Goal: Information Seeking & Learning: Check status

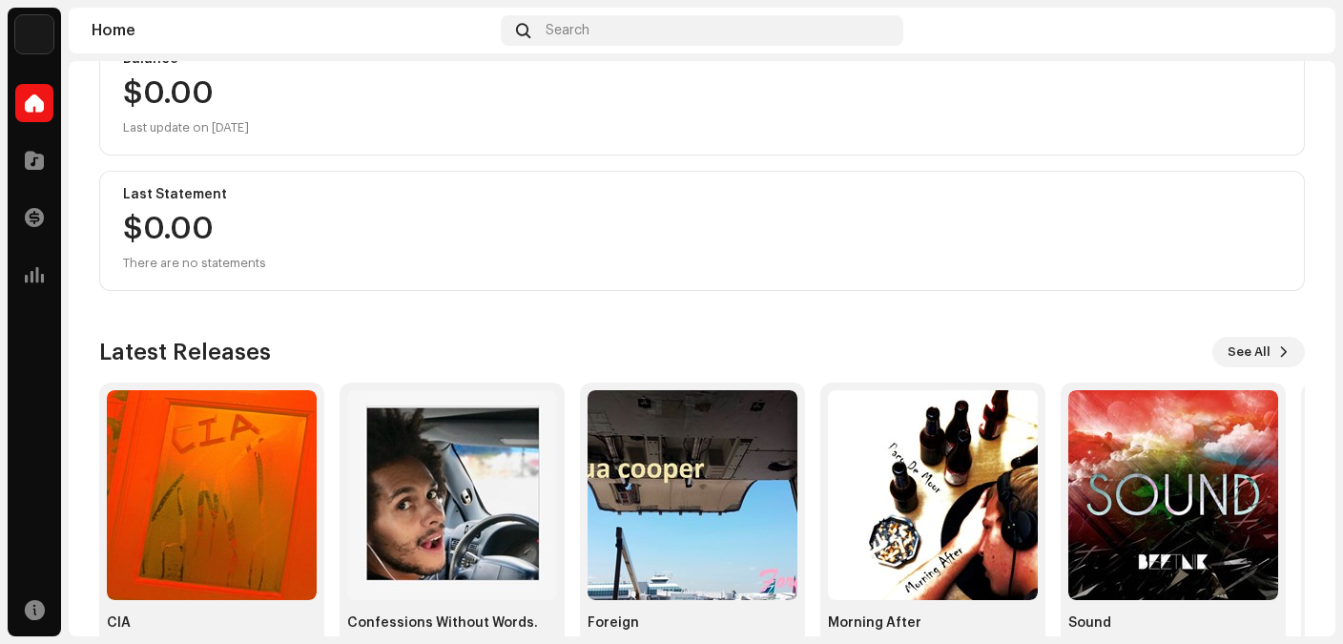
scroll to position [297, 0]
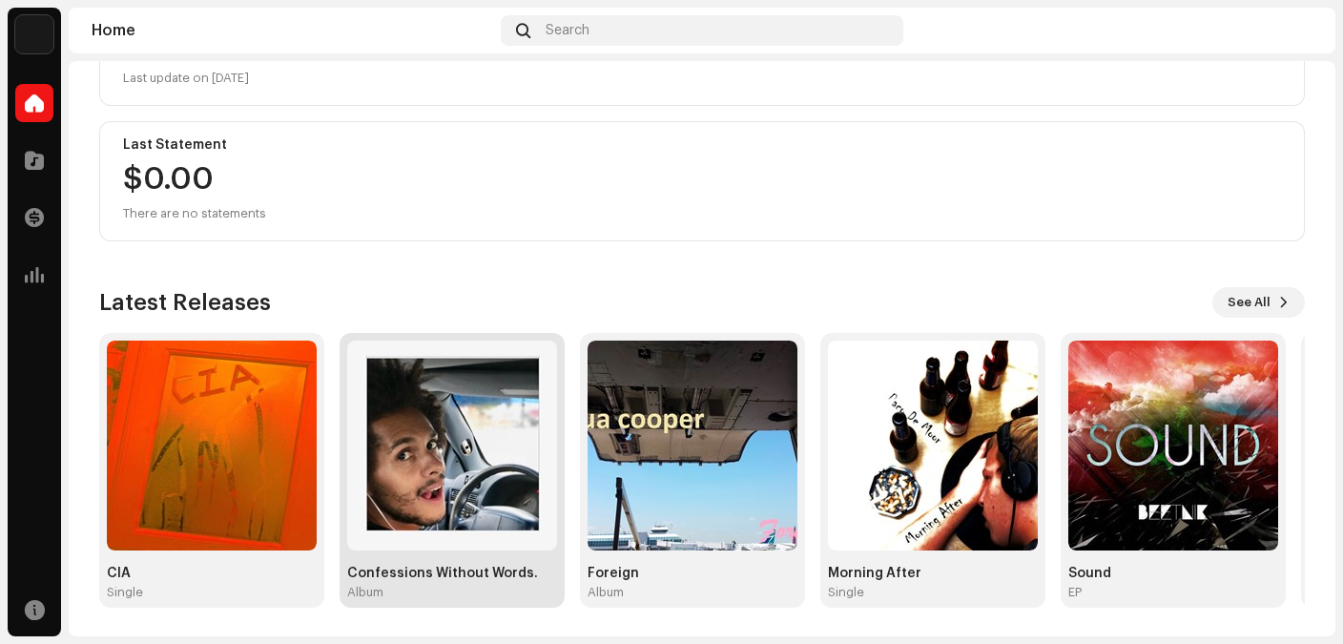
click at [499, 395] on img at bounding box center [452, 446] width 210 height 210
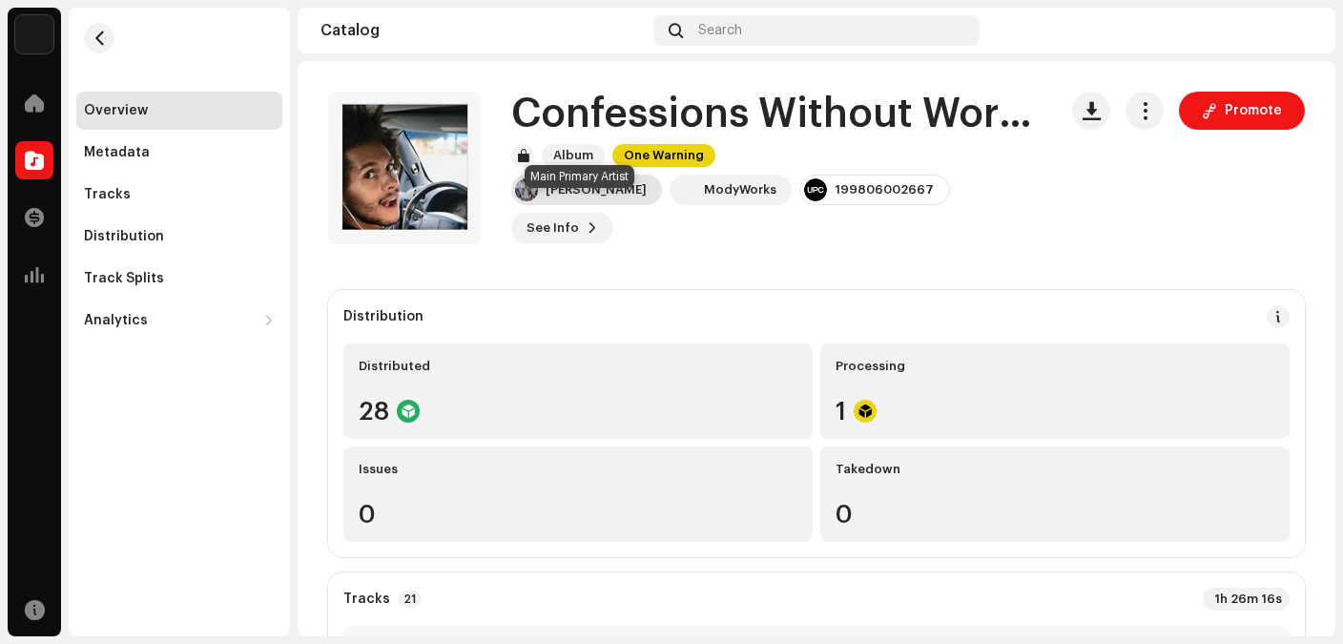
click at [607, 197] on div "[PERSON_NAME]" at bounding box center [596, 189] width 101 height 15
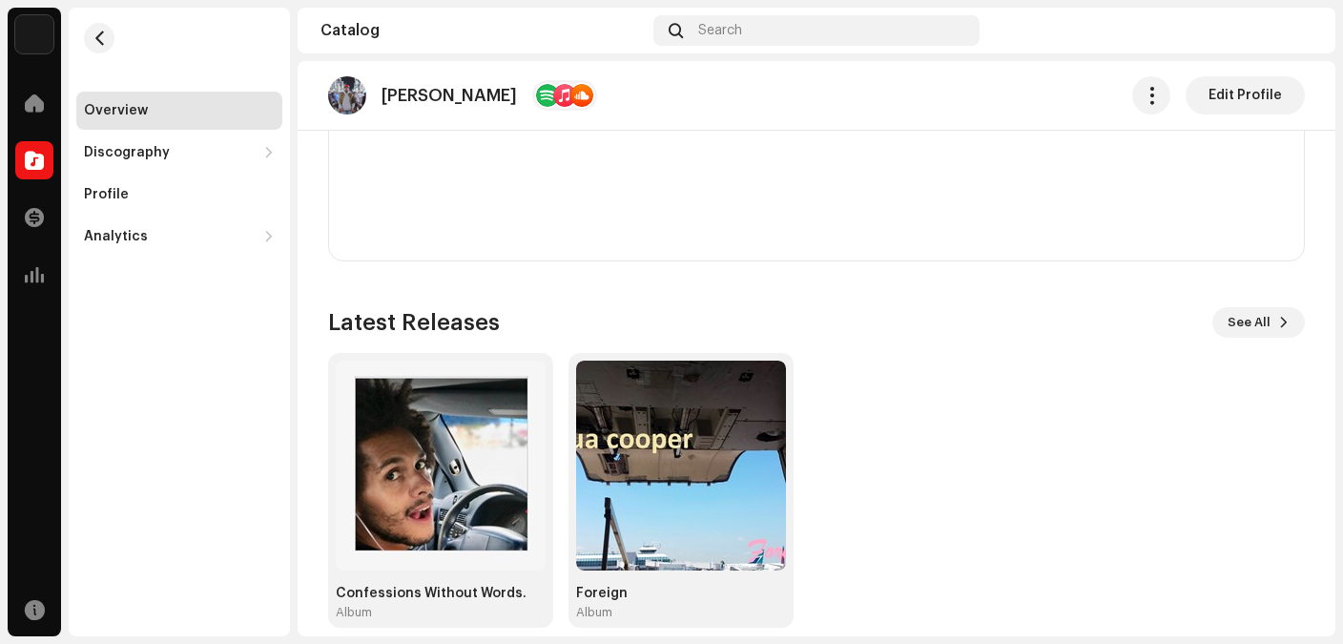
scroll to position [1428, 0]
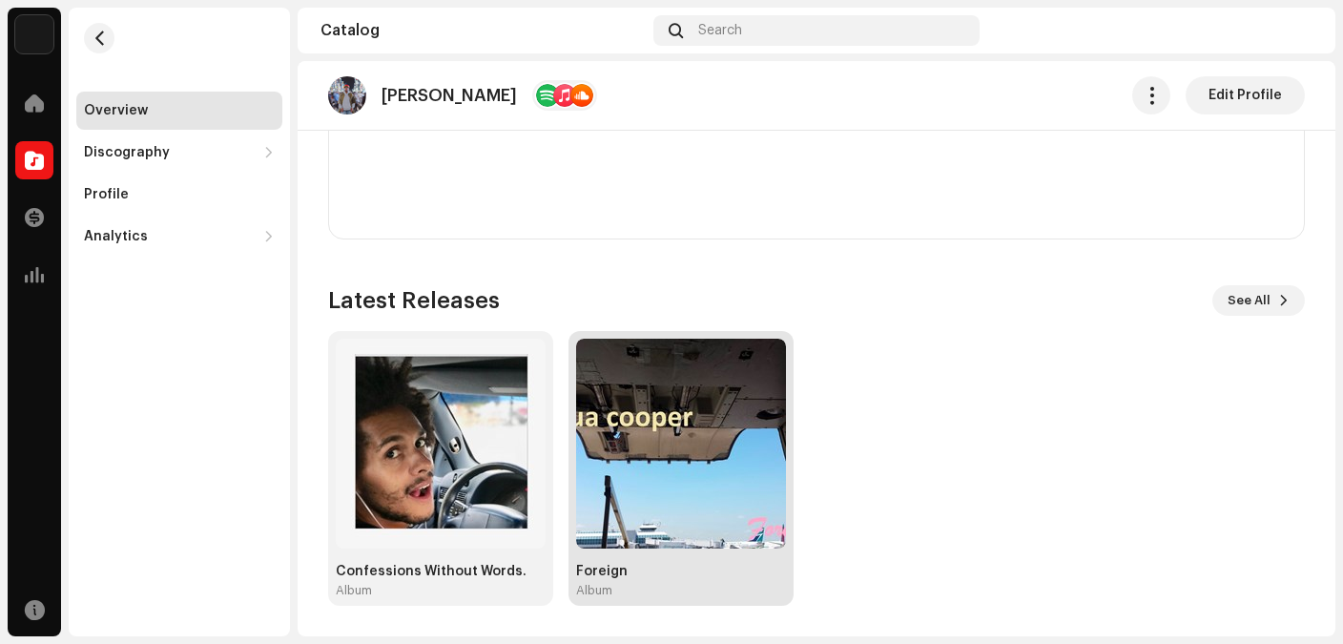
click at [665, 444] on img at bounding box center [681, 444] width 210 height 210
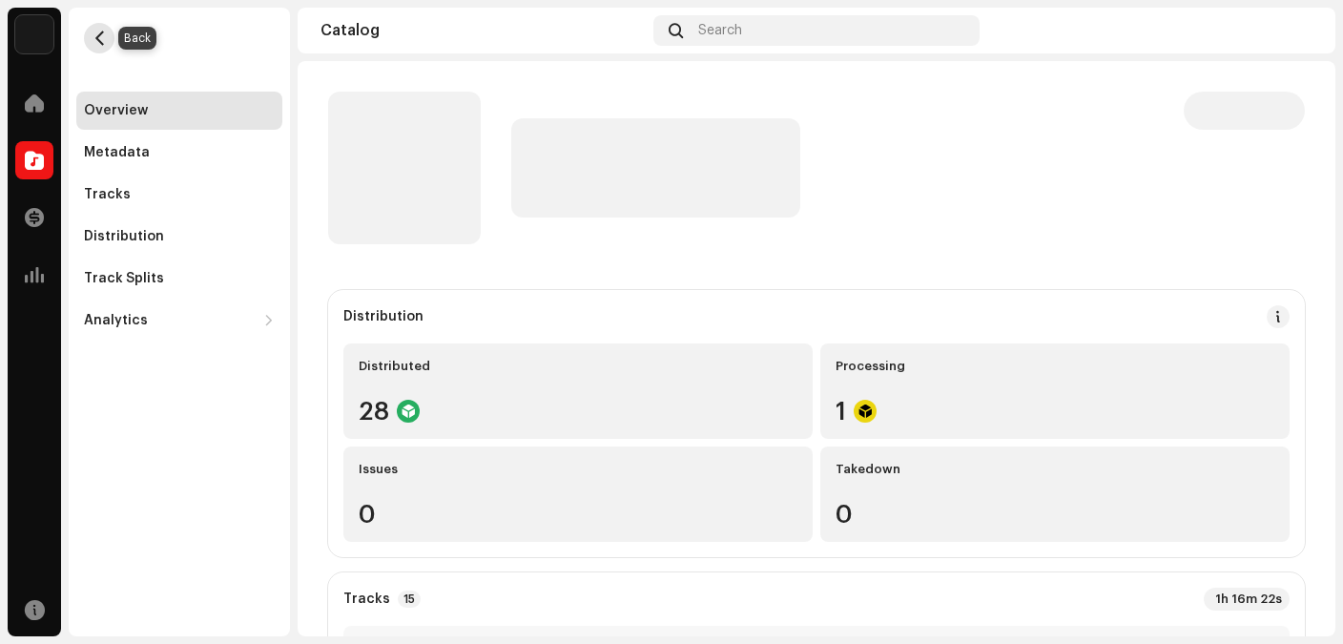
click at [97, 39] on span "button" at bounding box center [100, 38] width 14 height 15
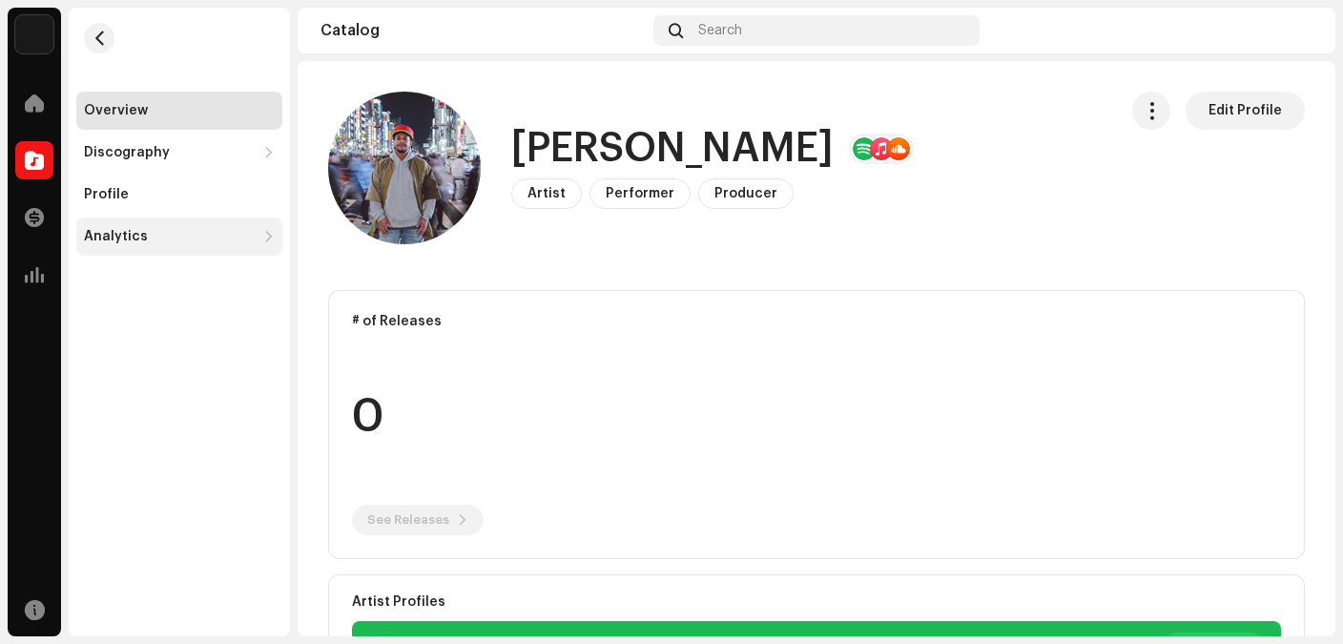
click at [143, 225] on div "Analytics" at bounding box center [179, 237] width 206 height 38
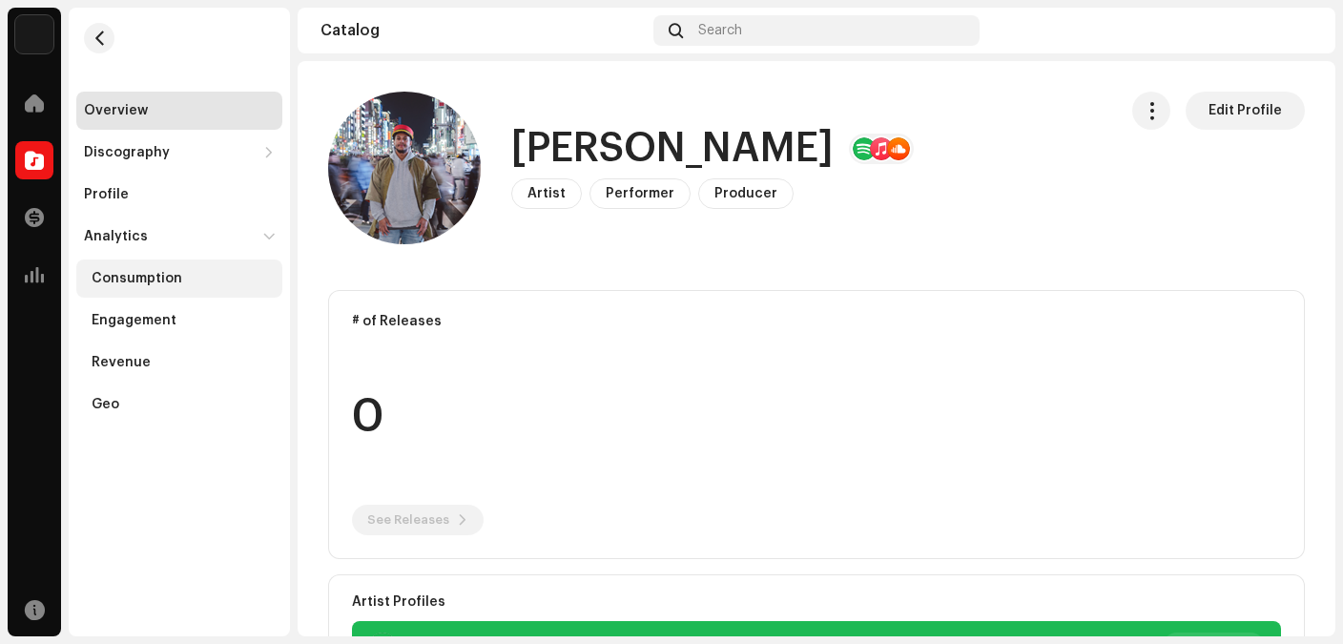
click at [168, 274] on div "Consumption" at bounding box center [137, 278] width 91 height 15
